Goal: Task Accomplishment & Management: Manage account settings

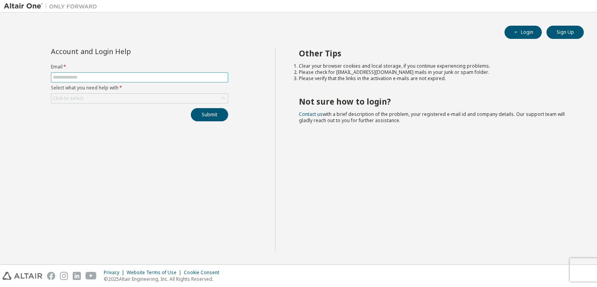
click at [192, 80] on span at bounding box center [139, 77] width 177 height 10
click at [189, 76] on input "text" at bounding box center [139, 77] width 173 height 6
type input "**********"
click at [172, 97] on div "Click to select" at bounding box center [139, 98] width 177 height 9
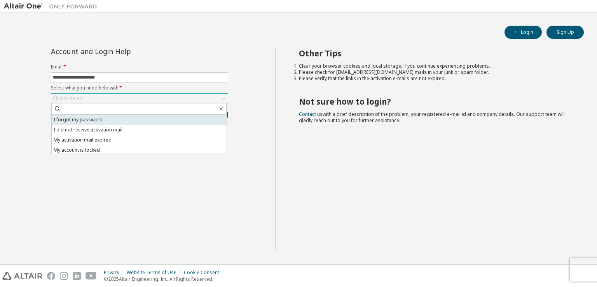
click at [148, 122] on li "I forgot my password" at bounding box center [139, 120] width 175 height 10
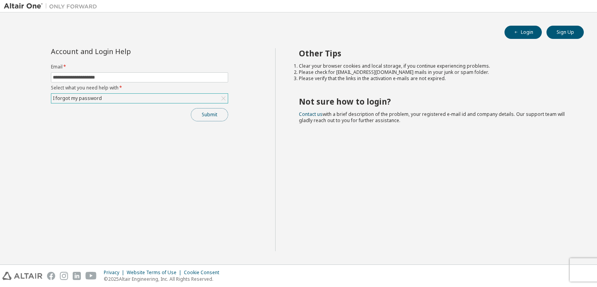
click at [205, 109] on button "Submit" at bounding box center [209, 114] width 37 height 13
click at [202, 112] on button "Submit" at bounding box center [209, 114] width 37 height 13
